Goal: Find specific page/section: Find specific page/section

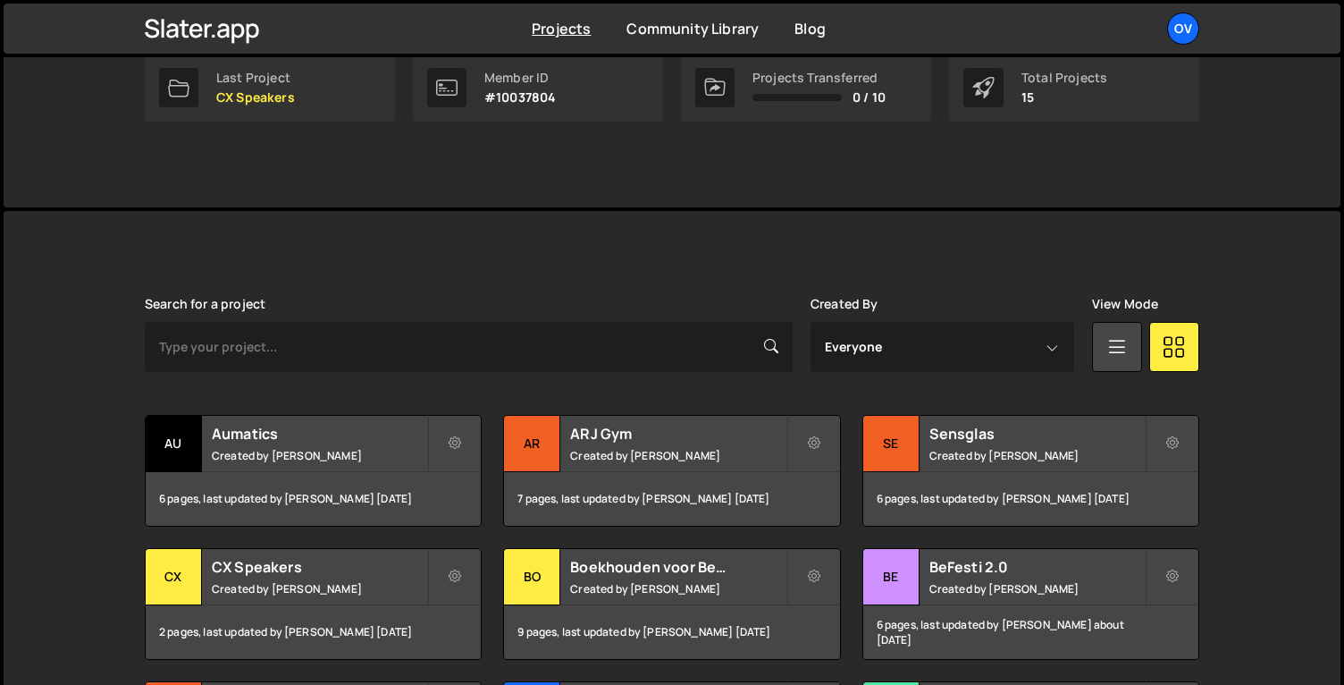
scroll to position [427, 0]
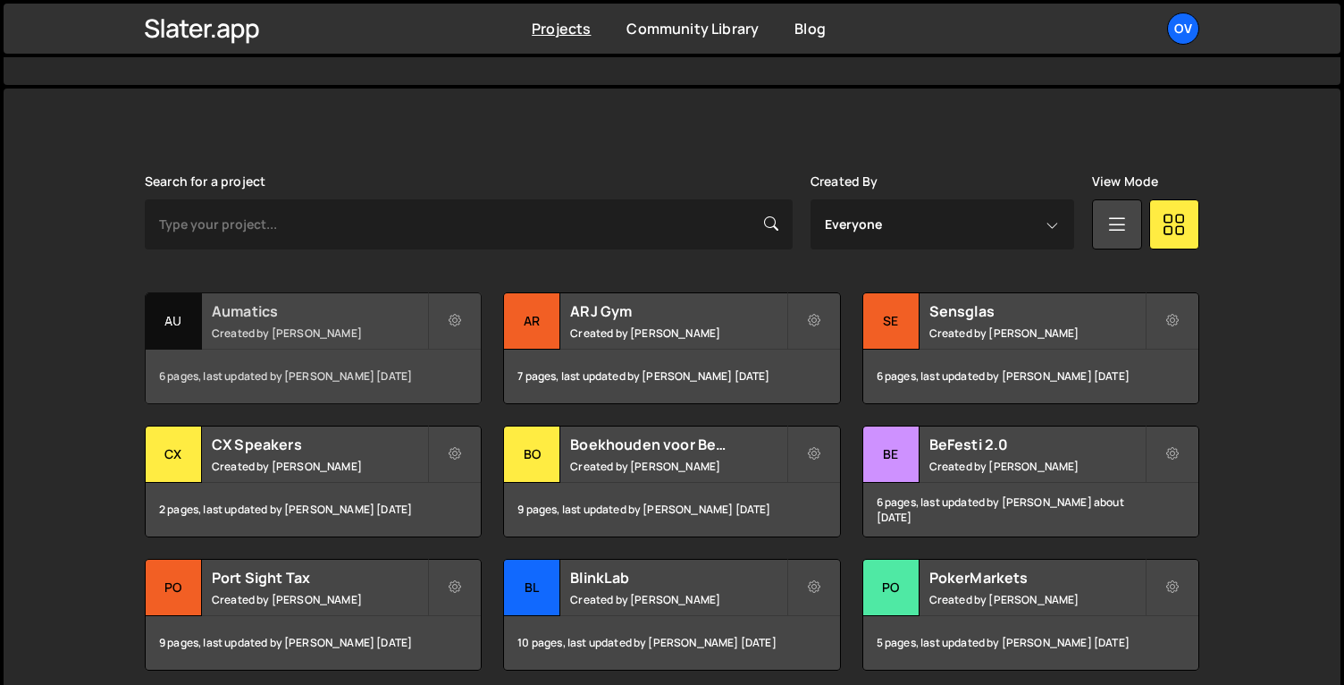
click at [303, 307] on h2 "Aumatics" at bounding box center [319, 311] width 215 height 20
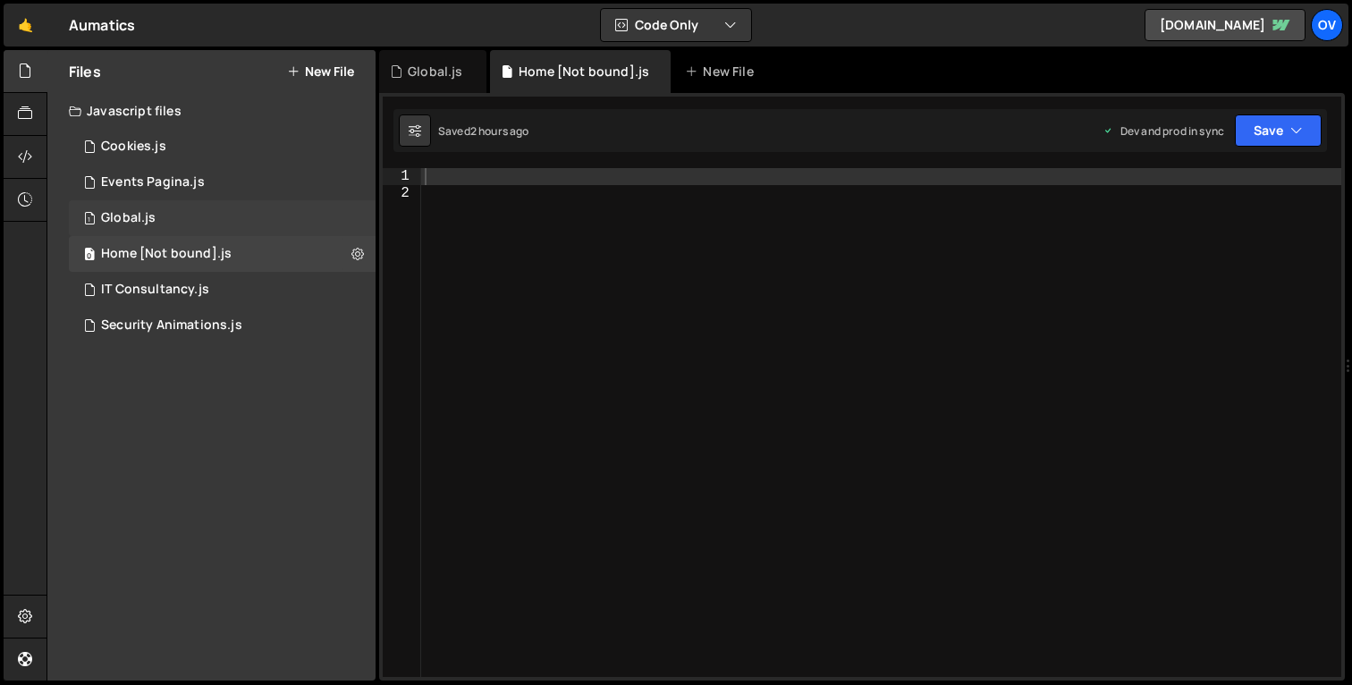
click at [168, 211] on div "1 Global.js 0" at bounding box center [222, 218] width 307 height 36
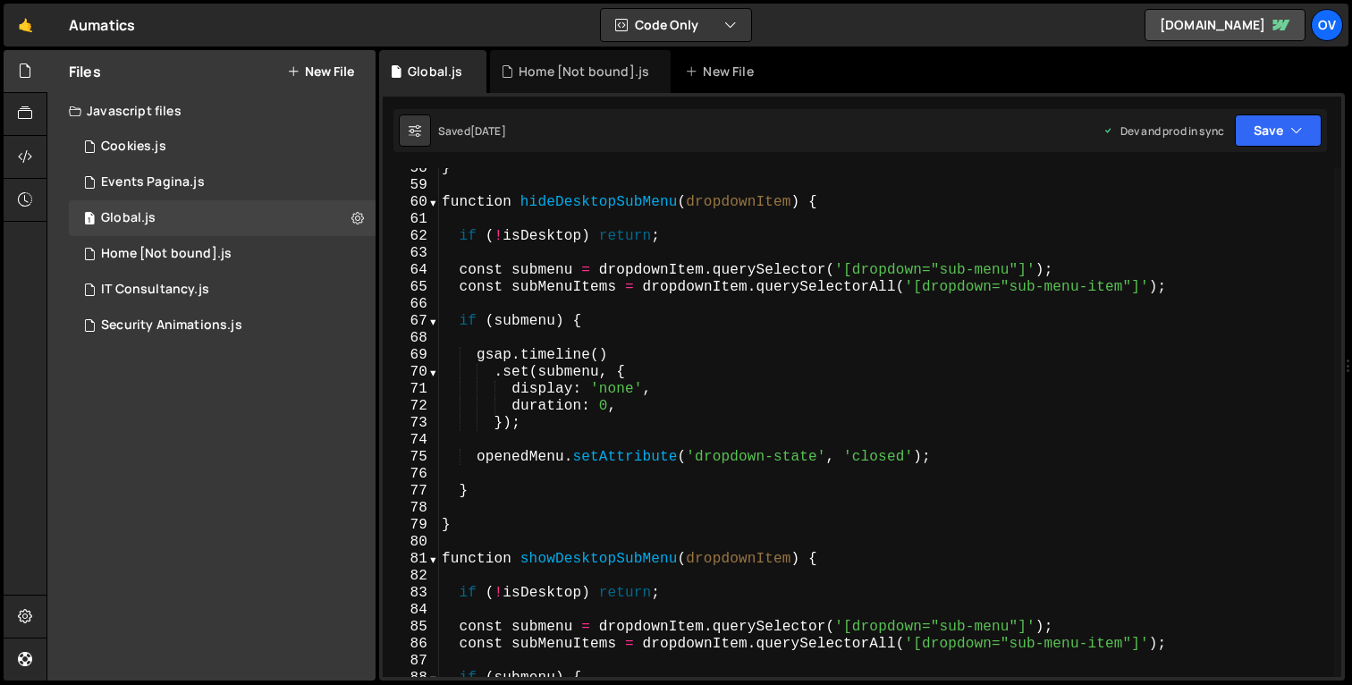
scroll to position [977, 0]
type textarea "gsap.timeline()"
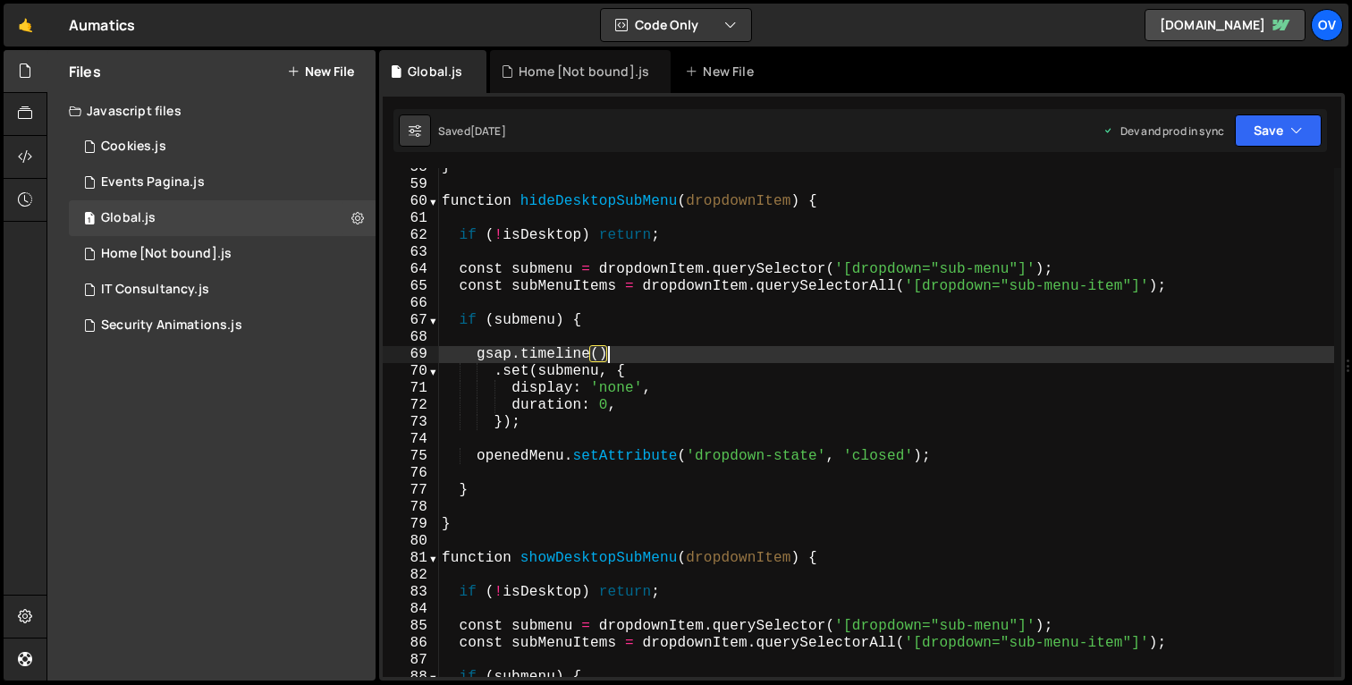
click at [713, 359] on div "} function hideDesktopSubMenu ( dropdownItem ) { if ( ! isDesktop ) return ; co…" at bounding box center [886, 430] width 896 height 543
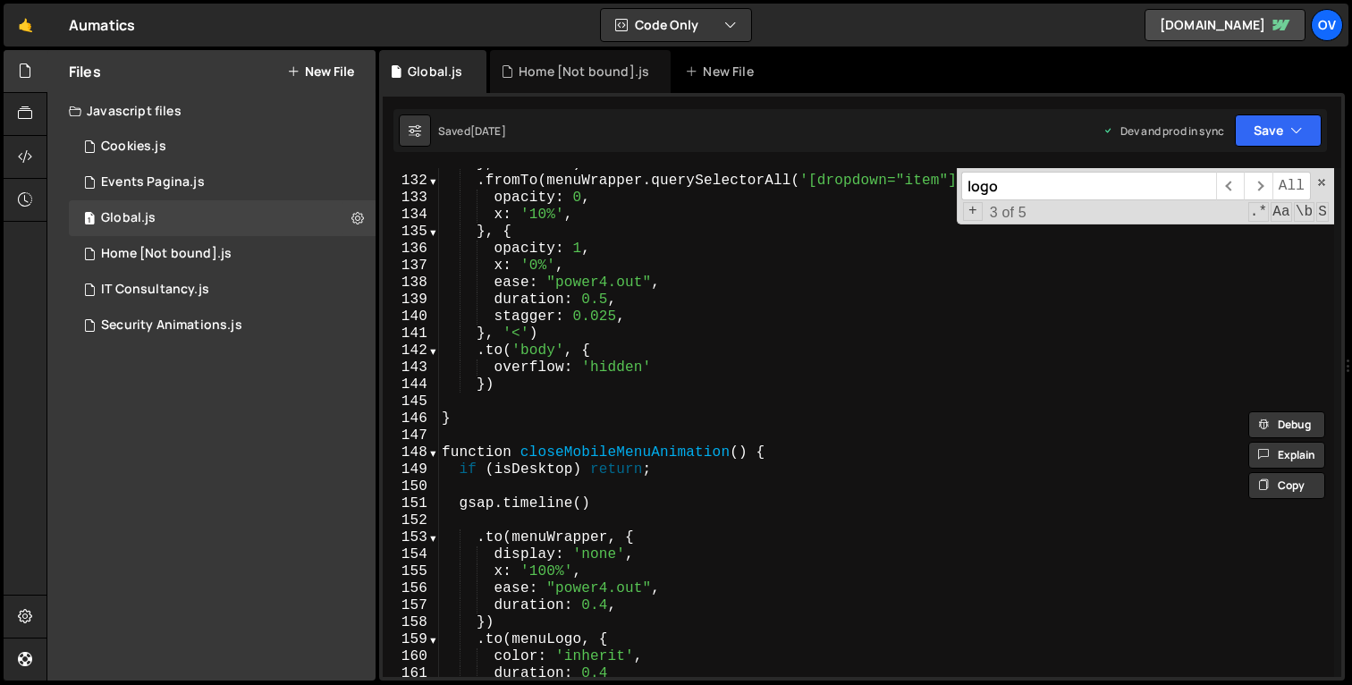
scroll to position [2229, 0]
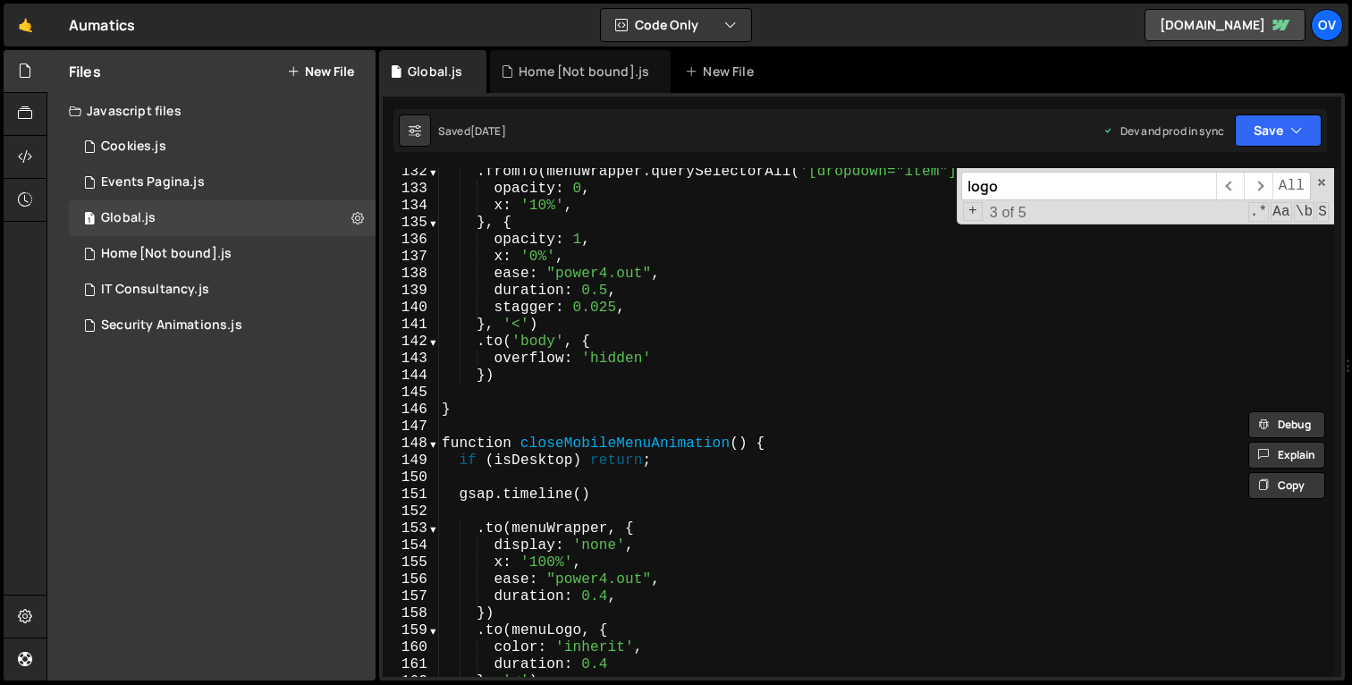
type input "logo"
type textarea "})"
click at [907, 384] on div ". fromTo ( menuWrapper . querySelectorAll ( '[dropdown="item"]' ) , { opacity :…" at bounding box center [886, 435] width 896 height 543
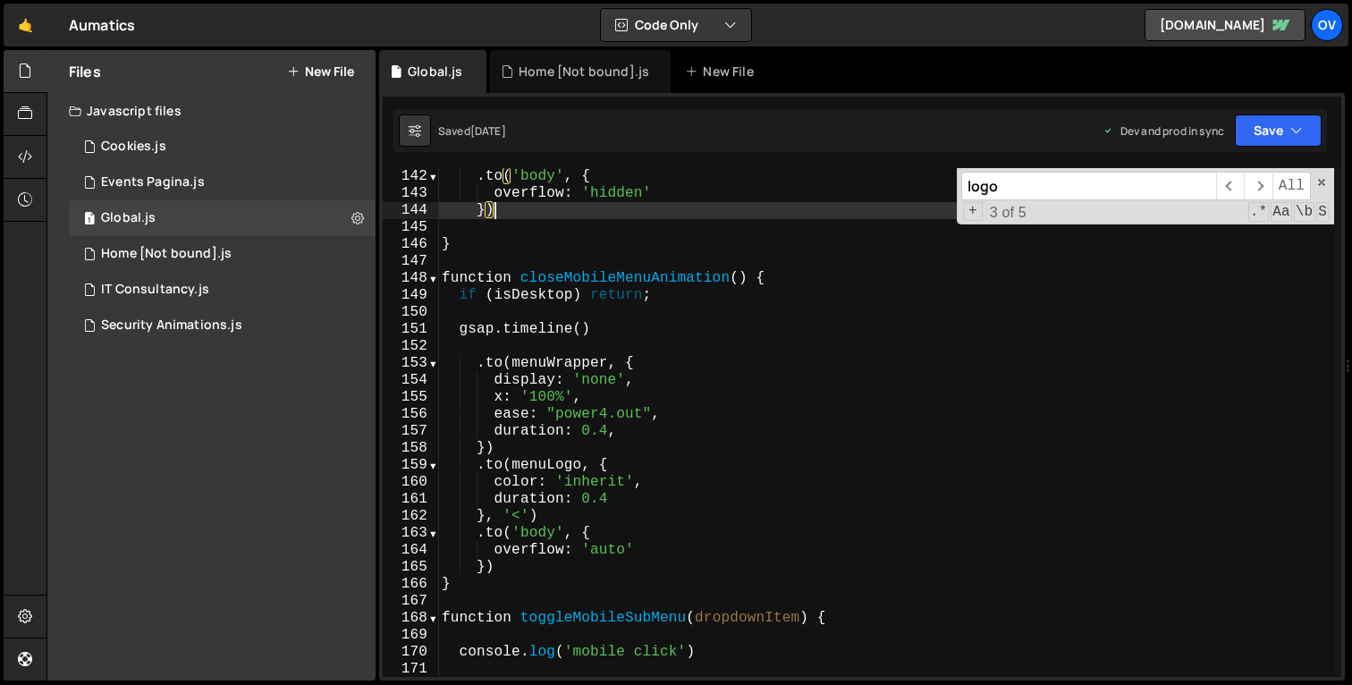
scroll to position [2396, 0]
click at [1323, 181] on span at bounding box center [1321, 182] width 13 height 13
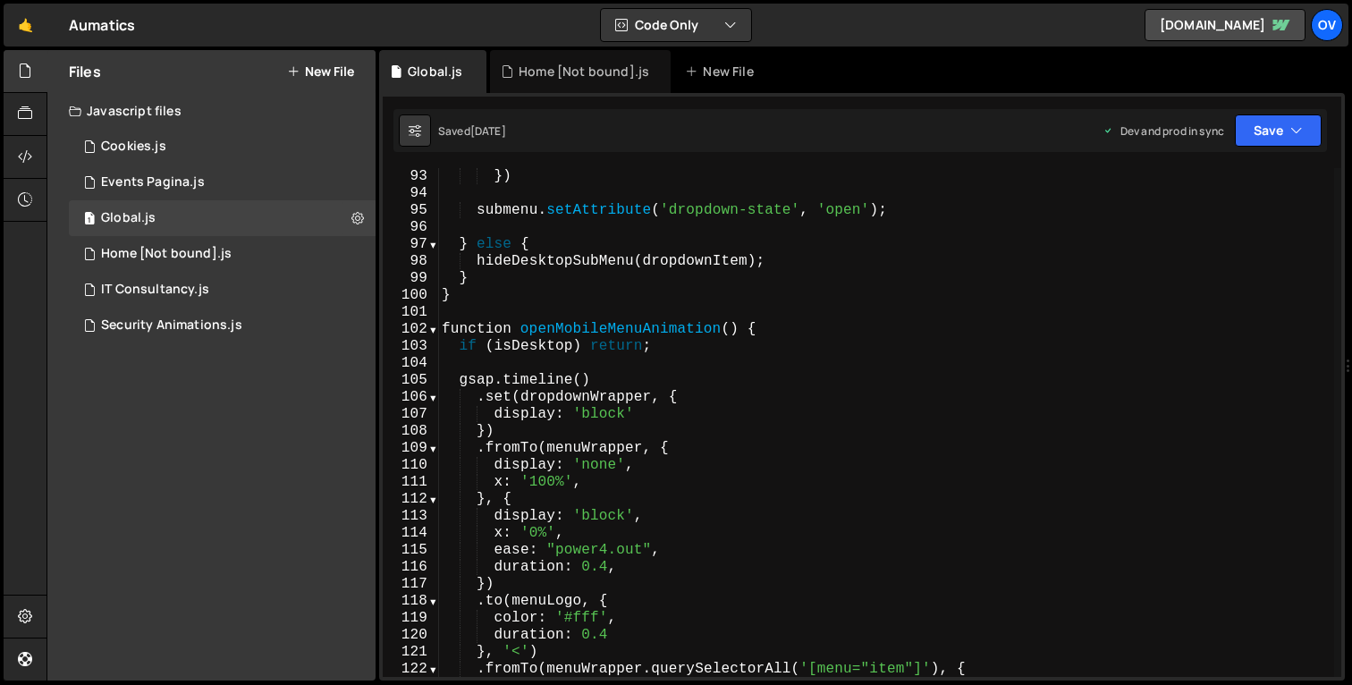
scroll to position [1562, 0]
